Goal: Information Seeking & Learning: Learn about a topic

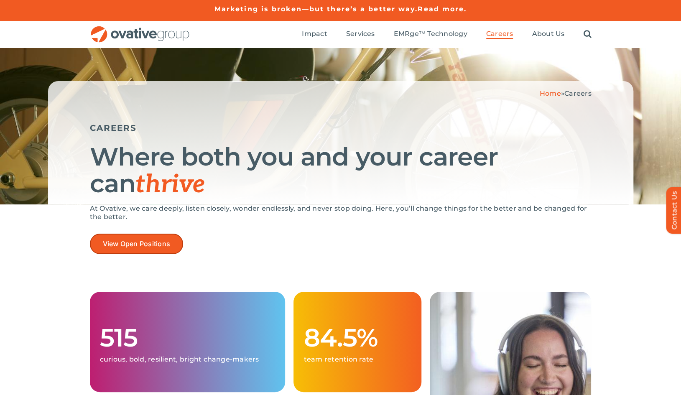
click at [166, 245] on span "View Open Positions" at bounding box center [137, 244] width 68 height 8
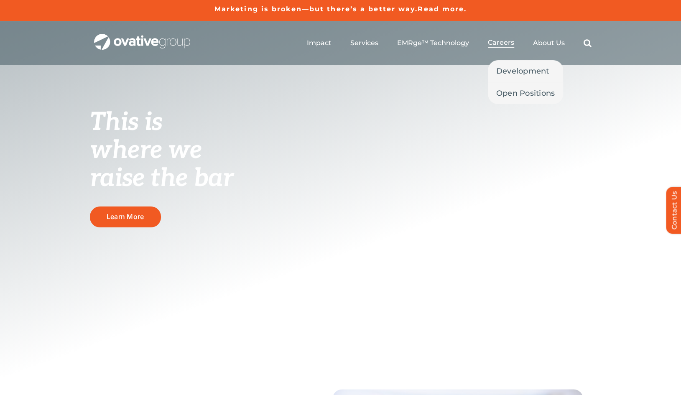
click at [495, 45] on span "Careers" at bounding box center [501, 42] width 26 height 8
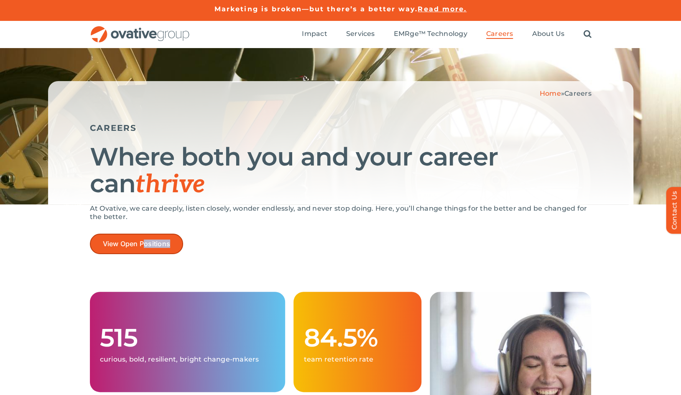
drag, startPoint x: 131, startPoint y: 262, endPoint x: 147, endPoint y: 235, distance: 31.1
click at [147, 235] on div "At Ovative, we care deeply, listen closely, wonder endlessly, and never stop do…" at bounding box center [341, 242] width 502 height 75
click at [147, 235] on link "View Open Positions" at bounding box center [137, 244] width 94 height 20
